Goal: Find specific page/section: Find specific page/section

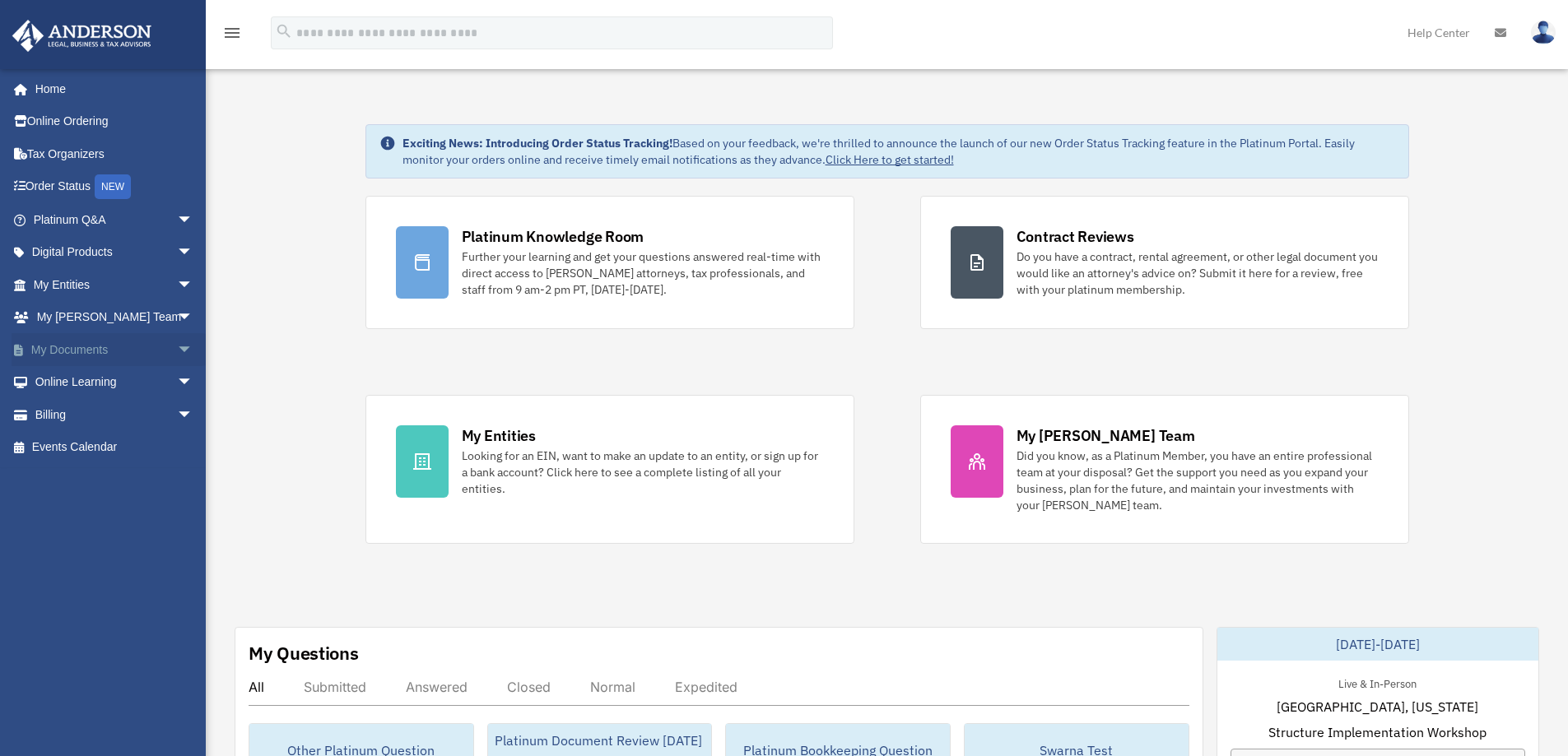
click at [177, 351] on span "arrow_drop_down" at bounding box center [193, 350] width 33 height 34
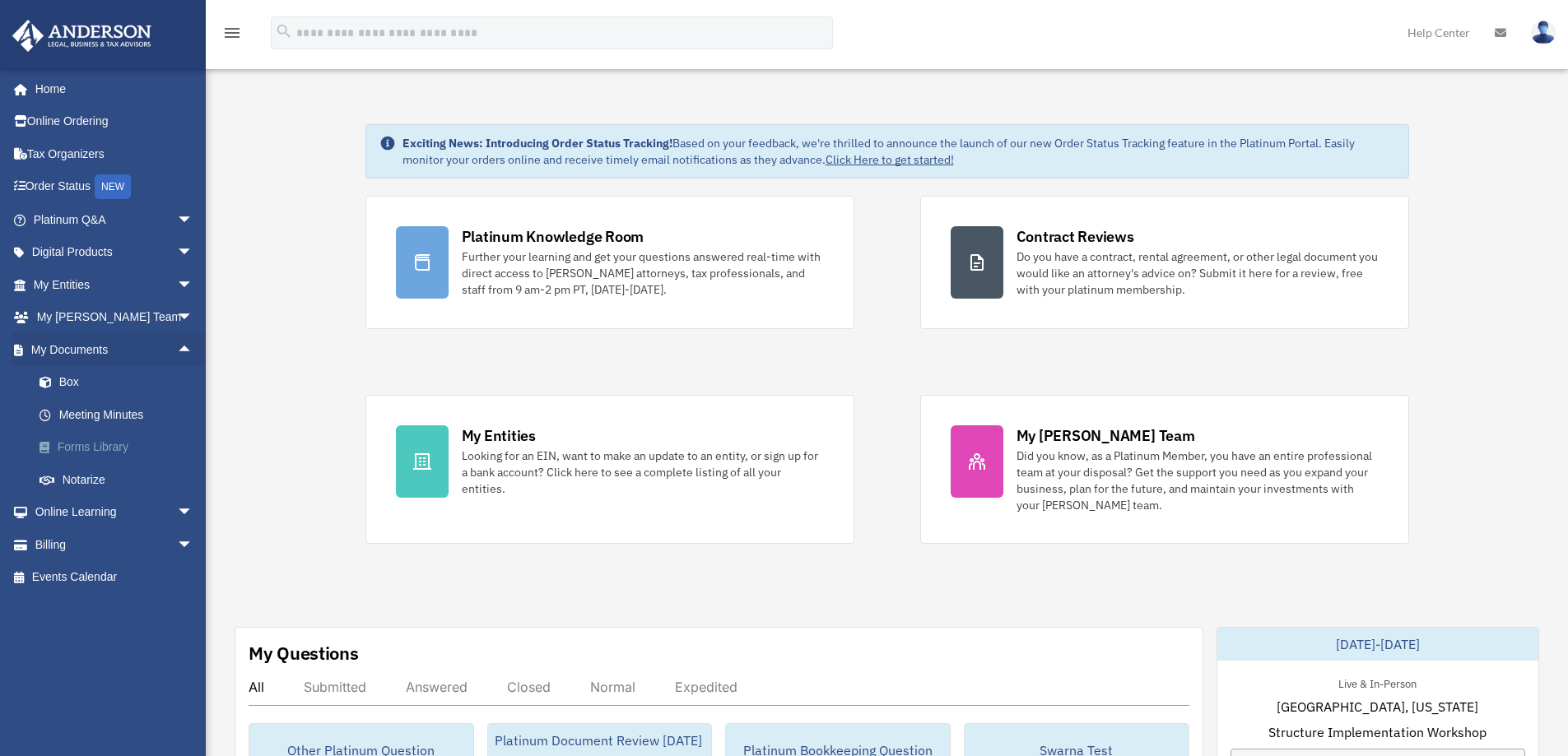
click at [117, 451] on link "Forms Library" at bounding box center [120, 447] width 195 height 33
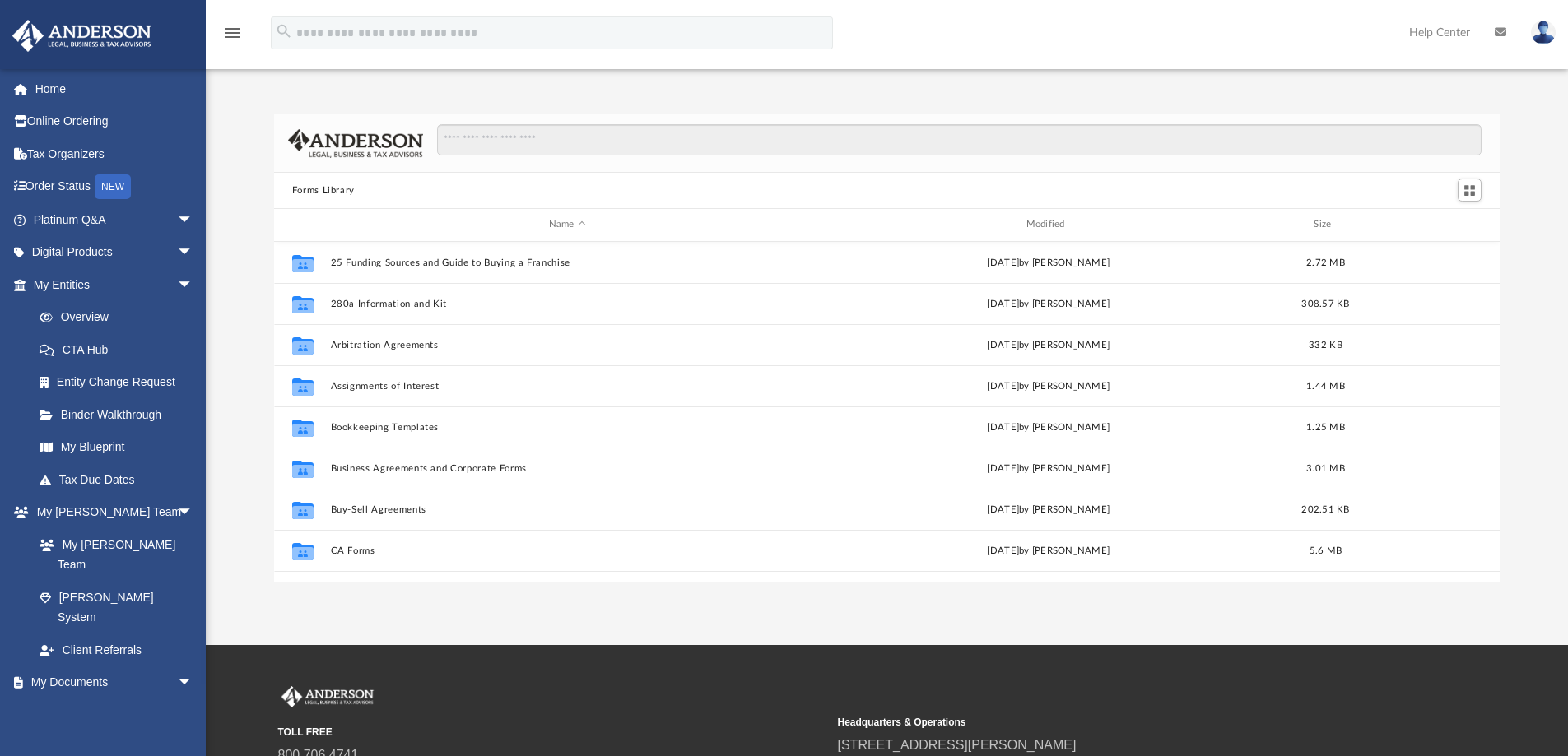
scroll to position [362, 1214]
click at [517, 129] on input "Search files and folders" at bounding box center [959, 140] width 1044 height 31
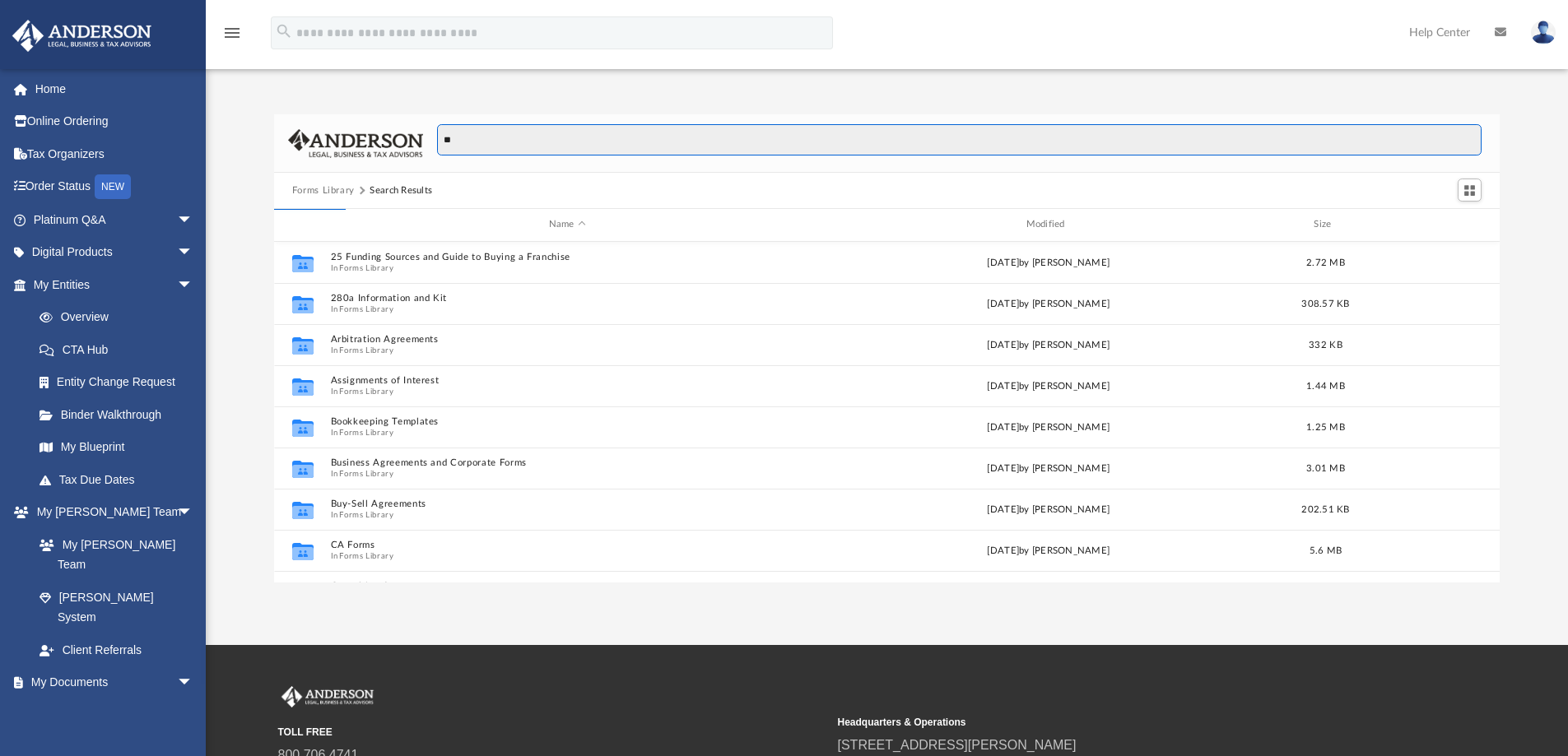
type input "*"
type input "**********"
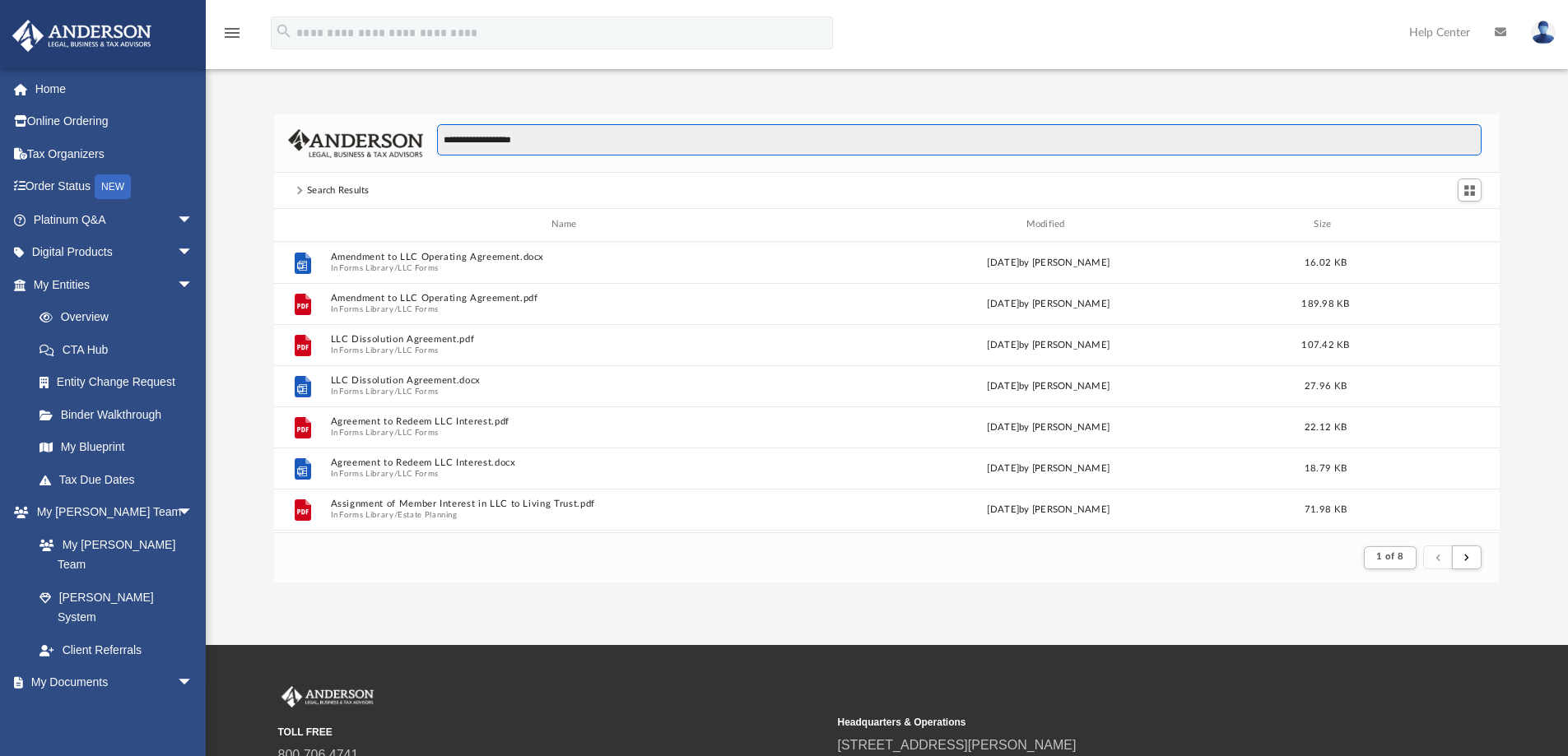
scroll to position [311, 1214]
